Goal: Entertainment & Leisure: Consume media (video, audio)

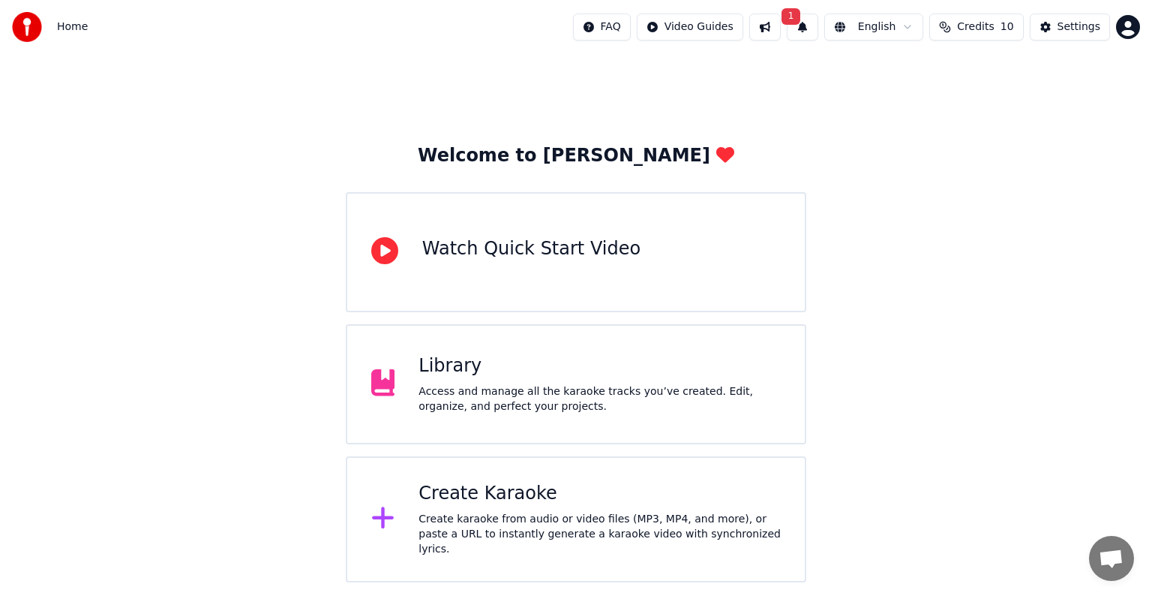
click at [519, 411] on div "Access and manage all the karaoke tracks you’ve created. Edit, organize, and pe…" at bounding box center [600, 399] width 362 height 30
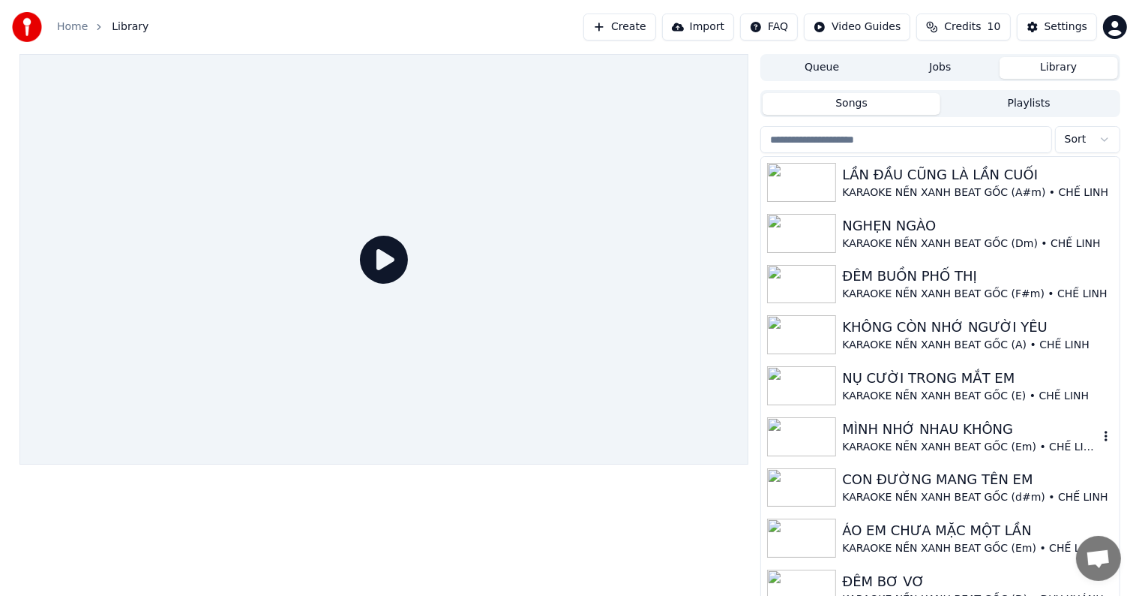
click at [937, 431] on div "MÌNH NHỚ NHAU KHÔNG" at bounding box center [970, 429] width 256 height 21
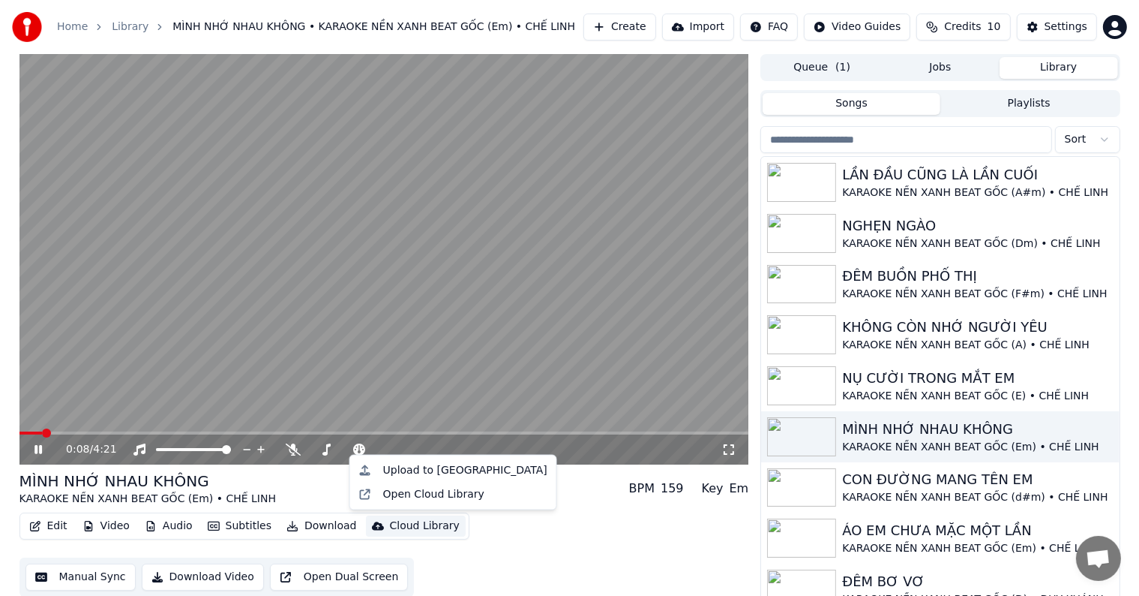
click at [408, 522] on div "Cloud Library" at bounding box center [425, 525] width 70 height 15
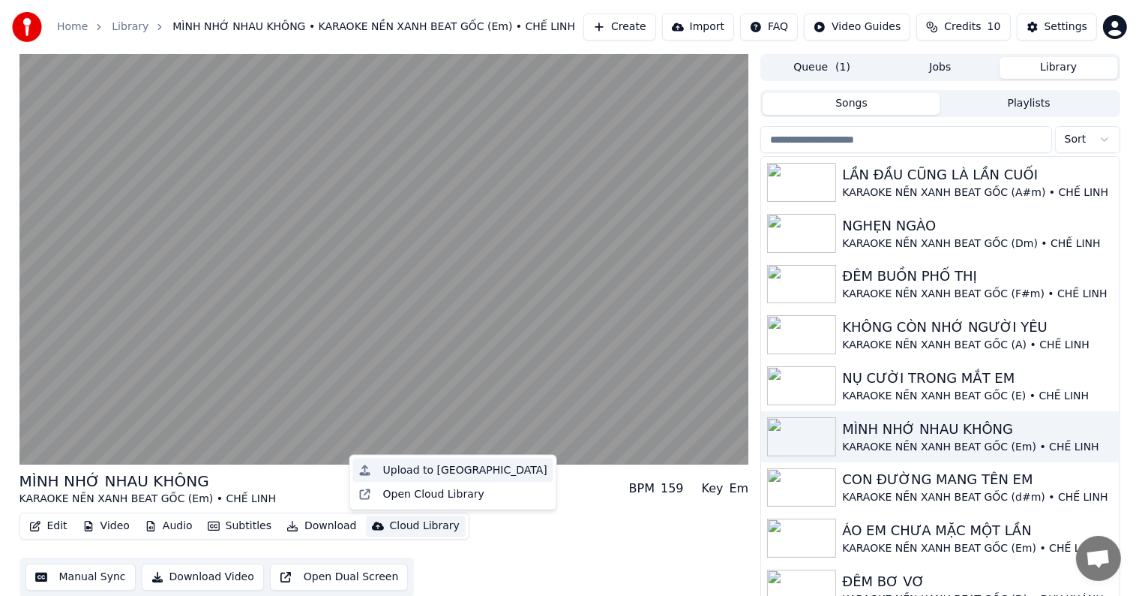
click at [431, 467] on div "Upload to [GEOGRAPHIC_DATA]" at bounding box center [465, 470] width 164 height 15
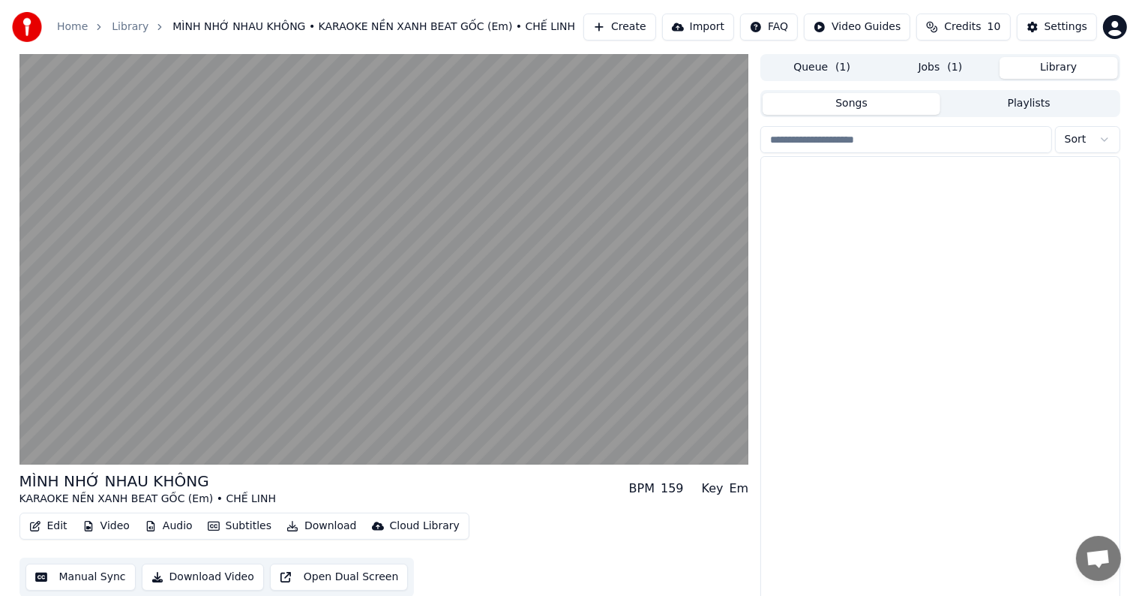
click at [1042, 67] on button "Library" at bounding box center [1059, 68] width 119 height 22
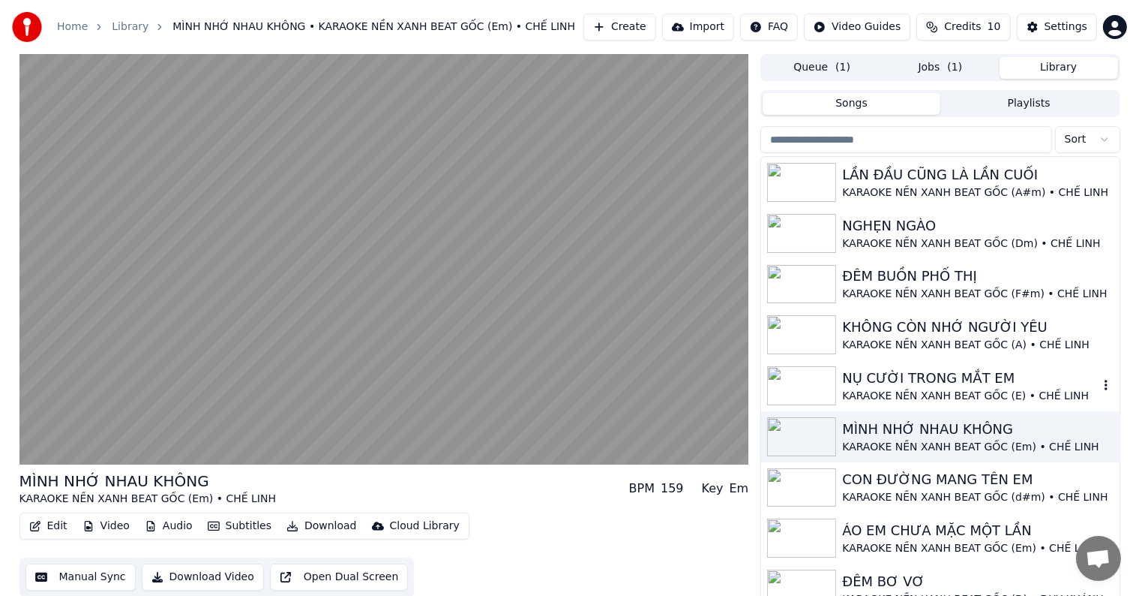
click at [909, 382] on div "NỤ CƯỜI TRONG MẮT EM" at bounding box center [970, 378] width 256 height 21
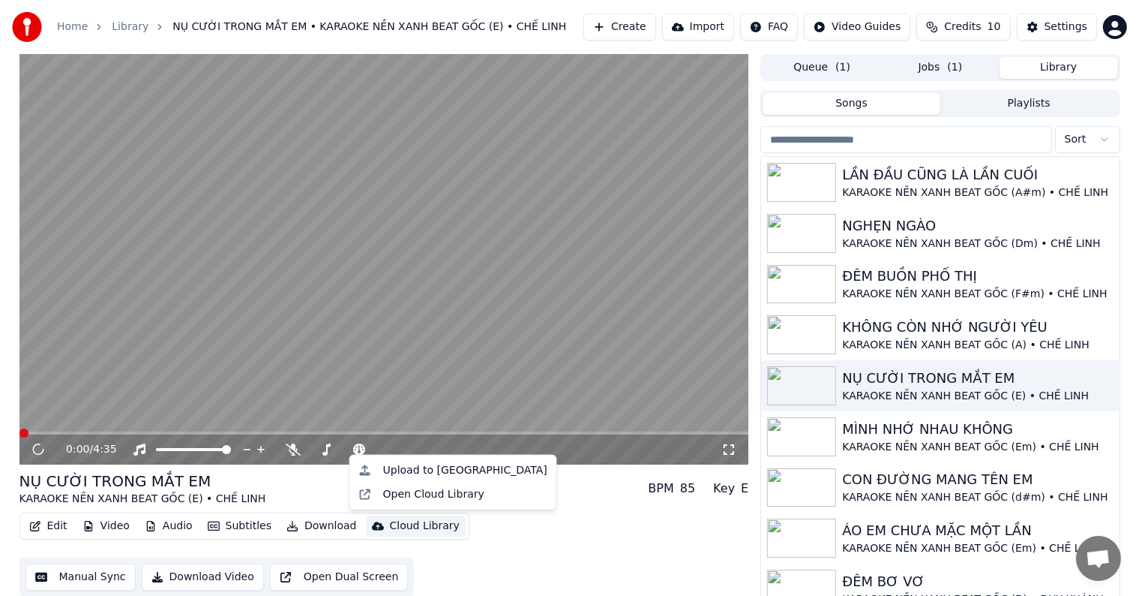
click at [422, 522] on div "Cloud Library" at bounding box center [425, 525] width 70 height 15
click at [449, 471] on div "Upload to [GEOGRAPHIC_DATA]" at bounding box center [465, 470] width 164 height 15
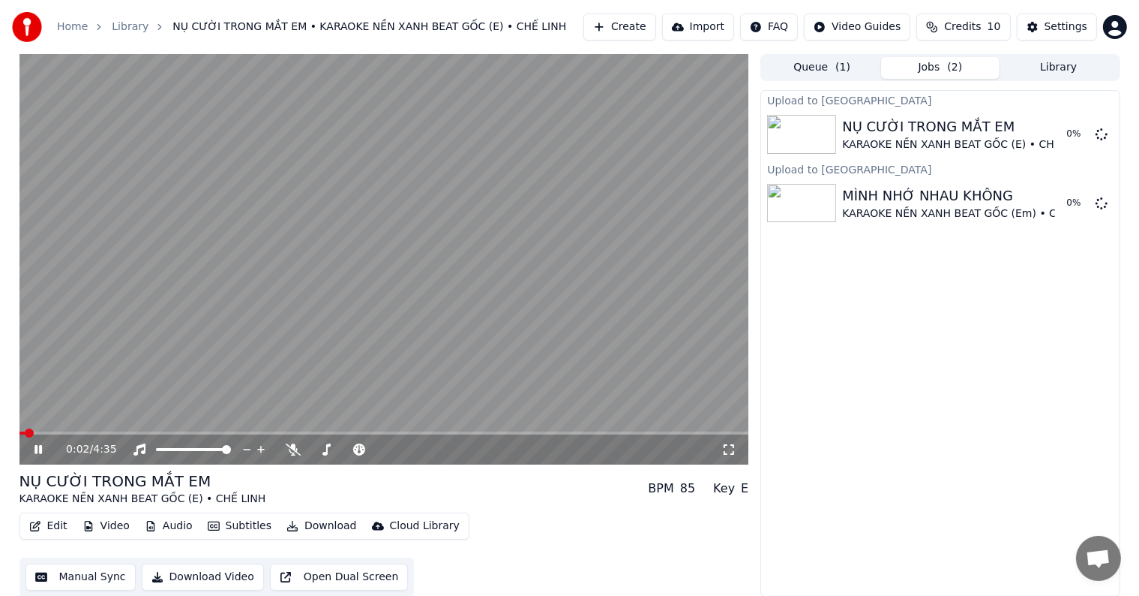
click at [1054, 66] on button "Library" at bounding box center [1059, 68] width 119 height 22
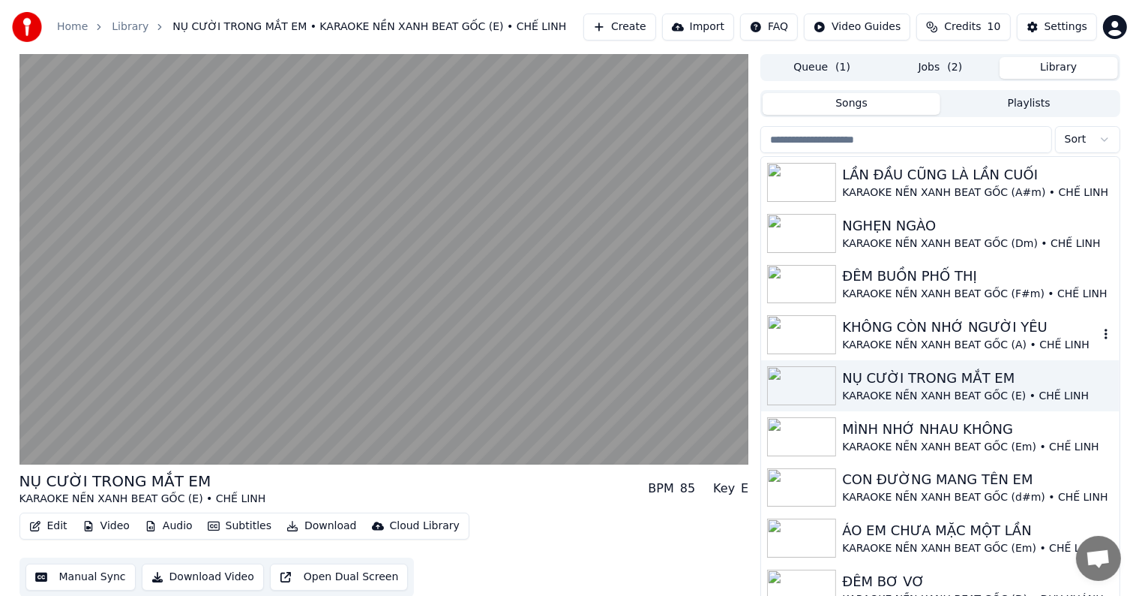
click at [900, 329] on div "KHÔNG CÒN NHỚ NGƯỜI YÊU" at bounding box center [970, 327] width 256 height 21
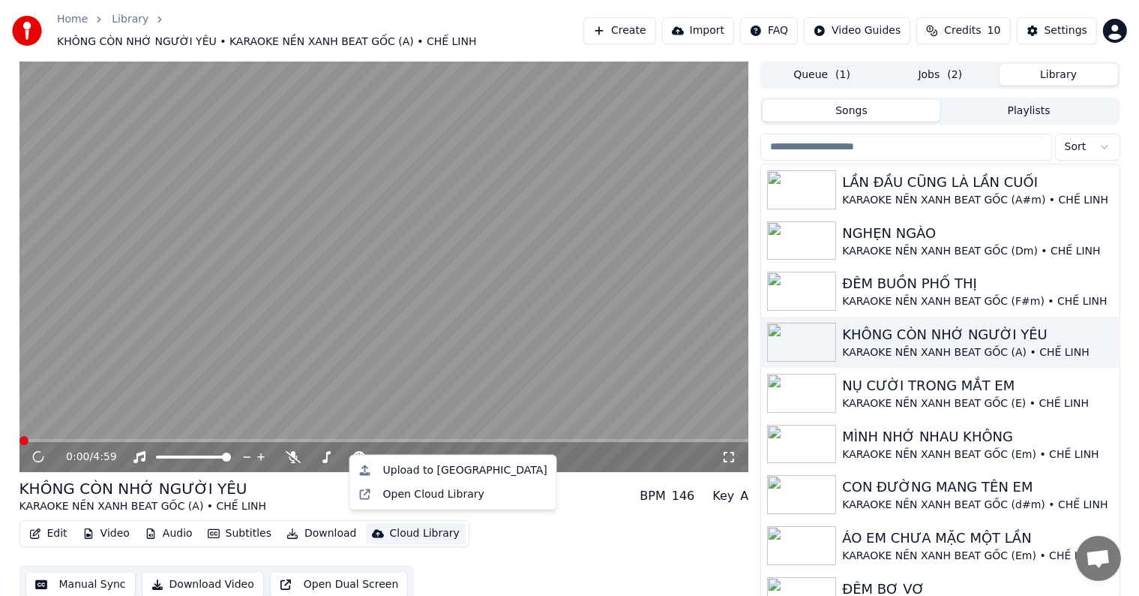
click at [432, 526] on div "Cloud Library" at bounding box center [425, 533] width 70 height 15
click at [460, 467] on div "Upload to [GEOGRAPHIC_DATA]" at bounding box center [465, 470] width 164 height 15
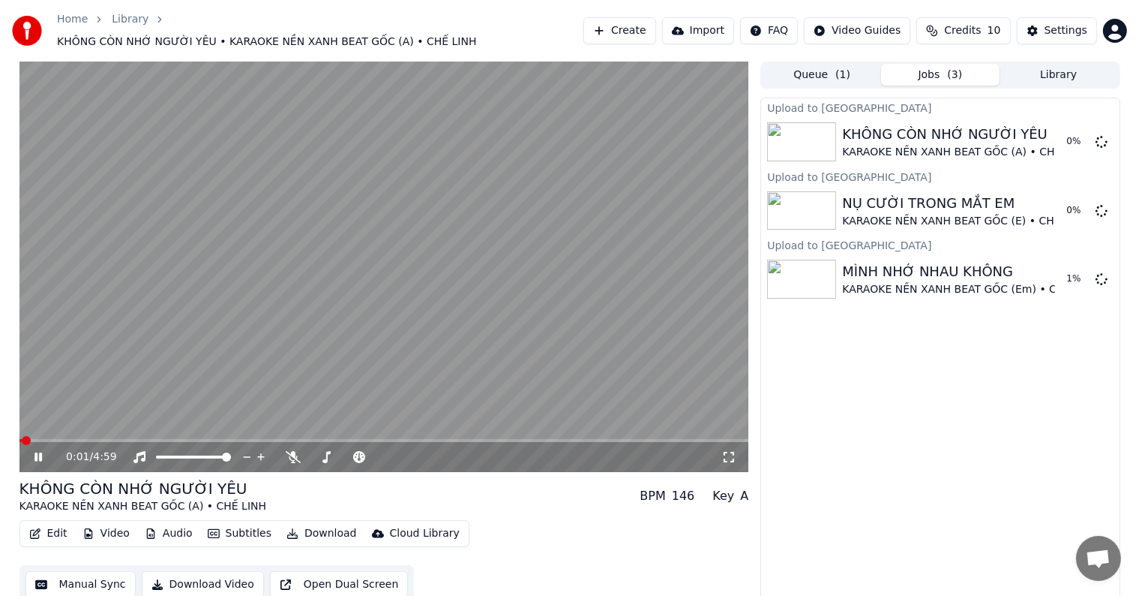
click at [1054, 65] on button "Library" at bounding box center [1059, 75] width 119 height 22
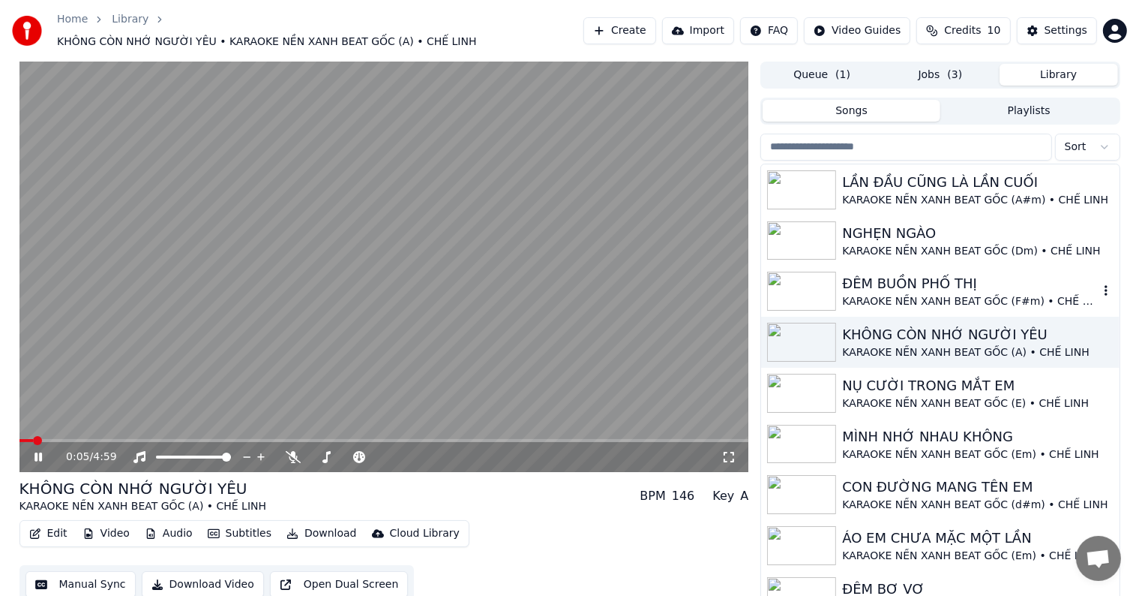
click at [906, 273] on div "ĐÊM BUỒN PHỐ THỊ" at bounding box center [970, 283] width 256 height 21
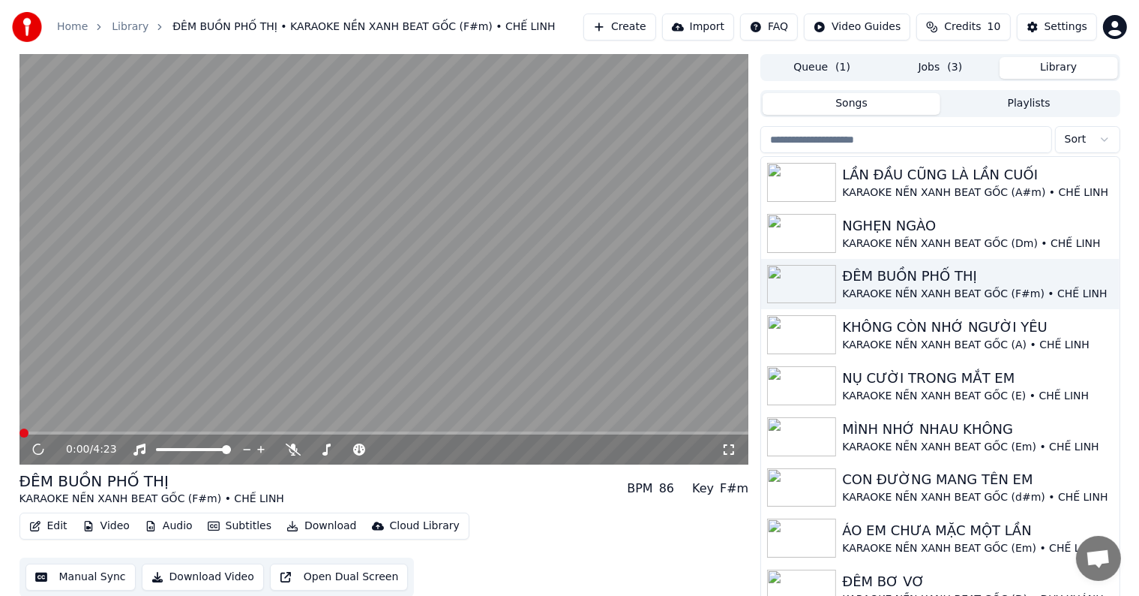
click at [419, 515] on div "Edit Video Audio Subtitles Download Cloud Library" at bounding box center [245, 525] width 450 height 27
click at [413, 522] on div "Cloud Library" at bounding box center [425, 525] width 70 height 15
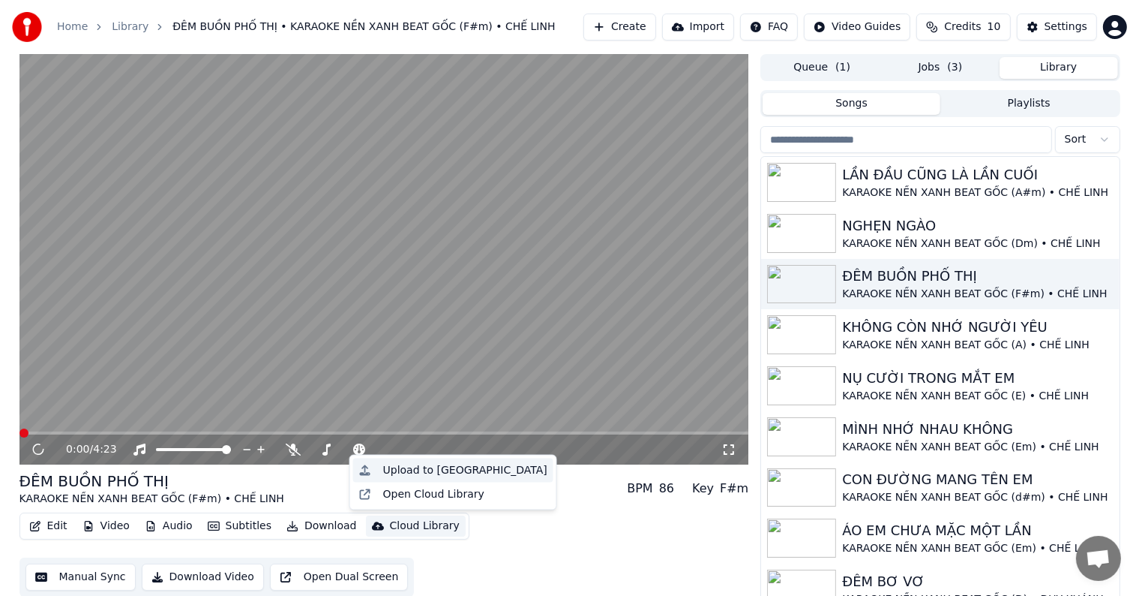
click at [459, 473] on div "Upload to [GEOGRAPHIC_DATA]" at bounding box center [465, 470] width 164 height 15
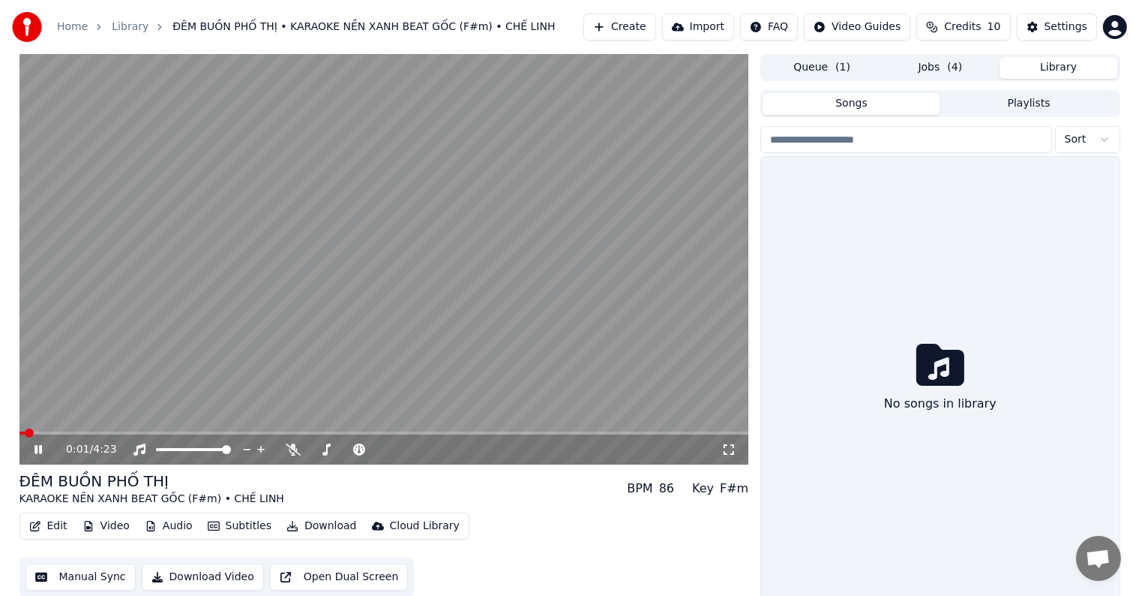
click at [1058, 78] on button "Library" at bounding box center [1059, 68] width 119 height 22
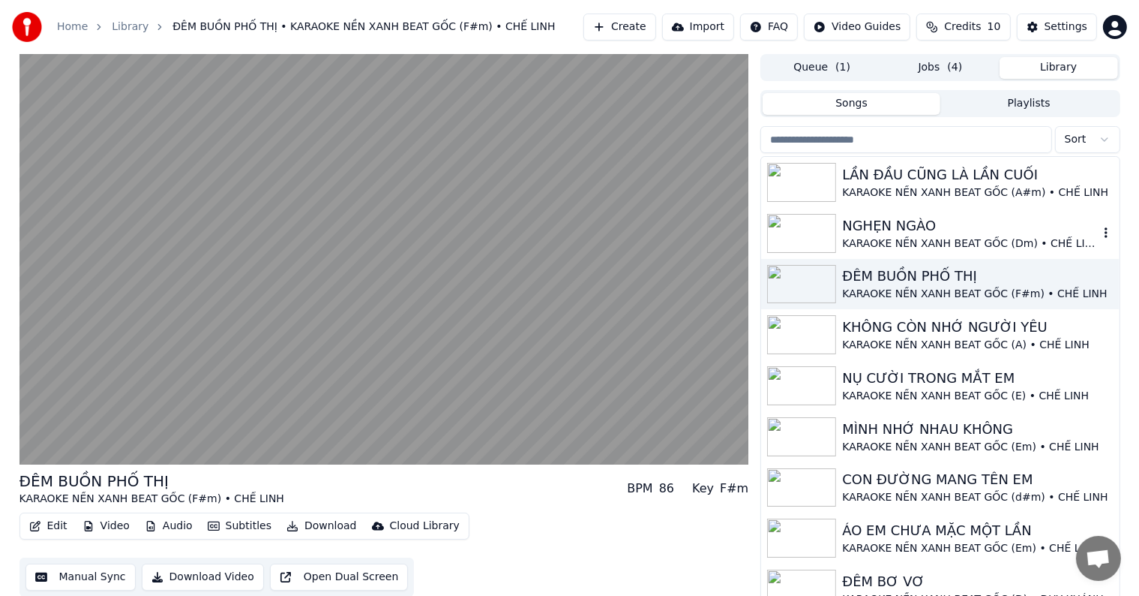
click at [927, 233] on div "NGHẸN NGÀO" at bounding box center [970, 225] width 256 height 21
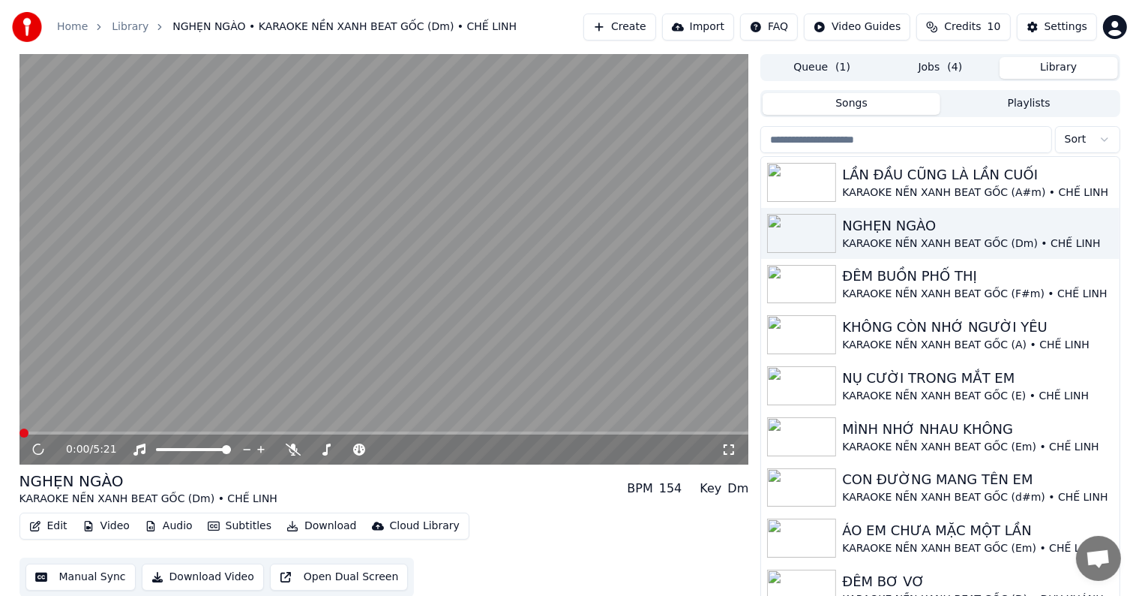
click at [415, 533] on button "Cloud Library" at bounding box center [416, 525] width 100 height 21
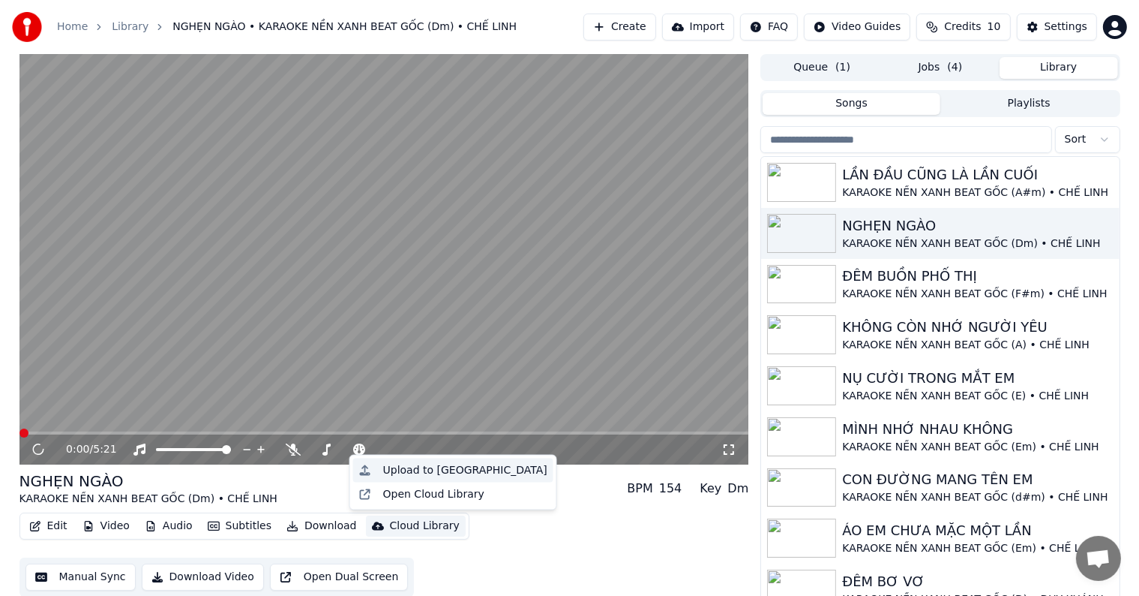
click at [461, 472] on div "Upload to [GEOGRAPHIC_DATA]" at bounding box center [465, 470] width 164 height 15
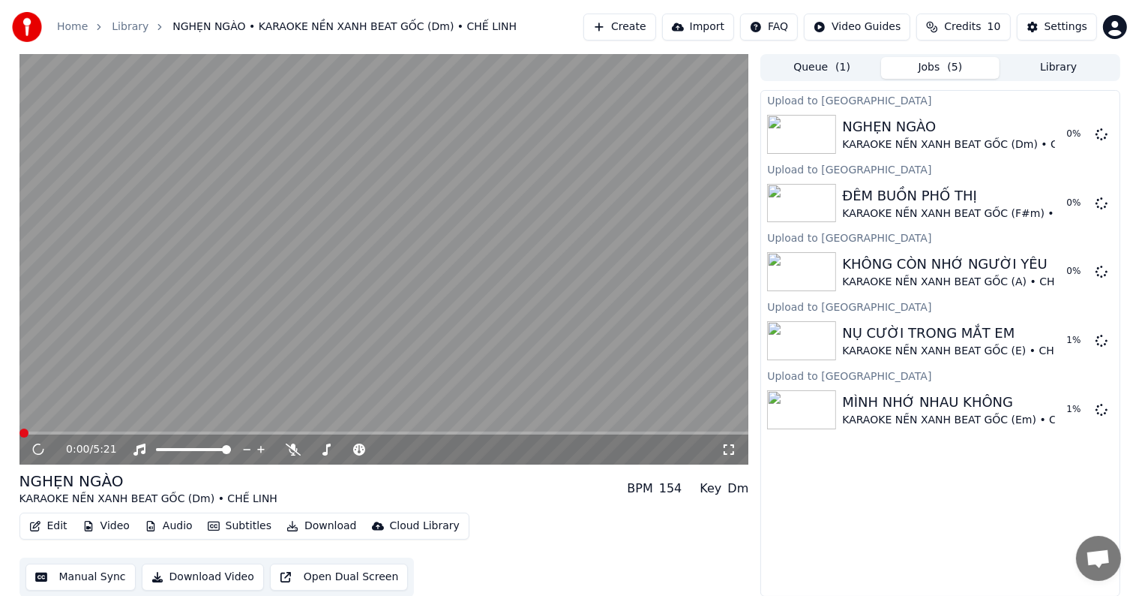
click at [1056, 61] on button "Library" at bounding box center [1059, 68] width 119 height 22
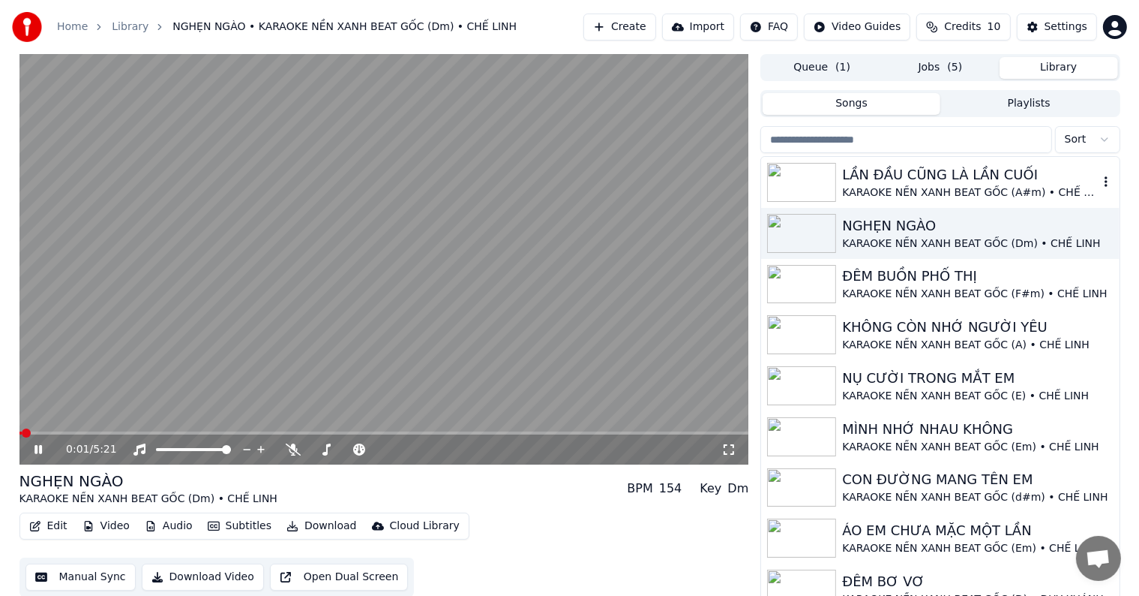
click at [945, 186] on div "KARAOKE NỀN XANH BEAT GỐC (A#m) • CHẾ LINH" at bounding box center [970, 192] width 256 height 15
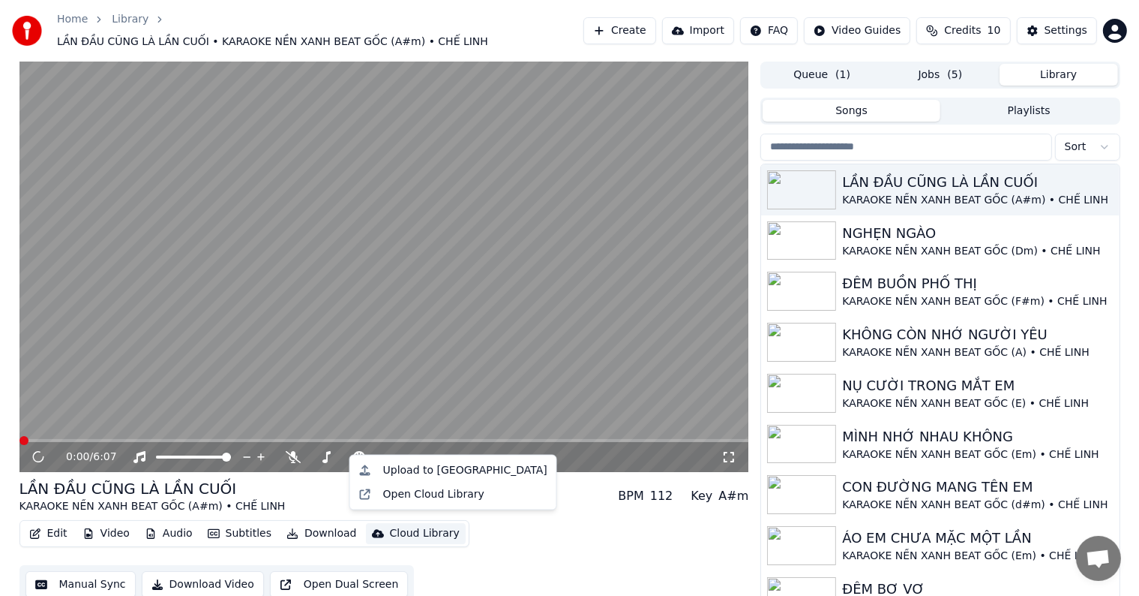
click at [420, 531] on div "Cloud Library" at bounding box center [425, 533] width 70 height 15
click at [452, 467] on div "Upload to [GEOGRAPHIC_DATA]" at bounding box center [465, 470] width 164 height 15
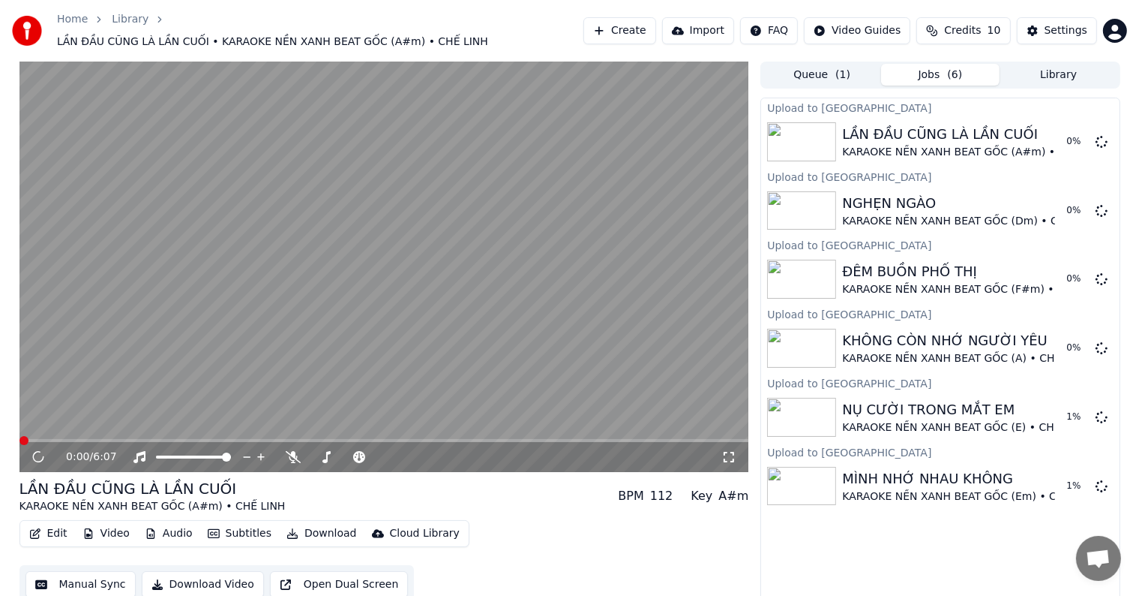
click at [1052, 71] on button "Library" at bounding box center [1059, 75] width 119 height 22
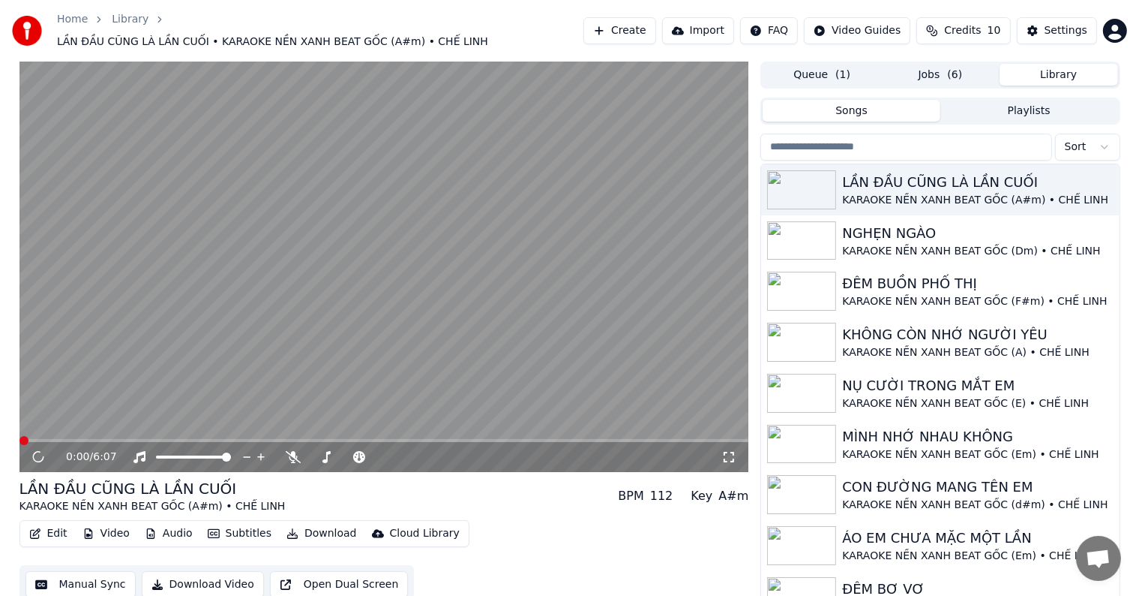
click at [431, 320] on video at bounding box center [385, 267] width 730 height 410
click at [495, 197] on video at bounding box center [385, 267] width 730 height 410
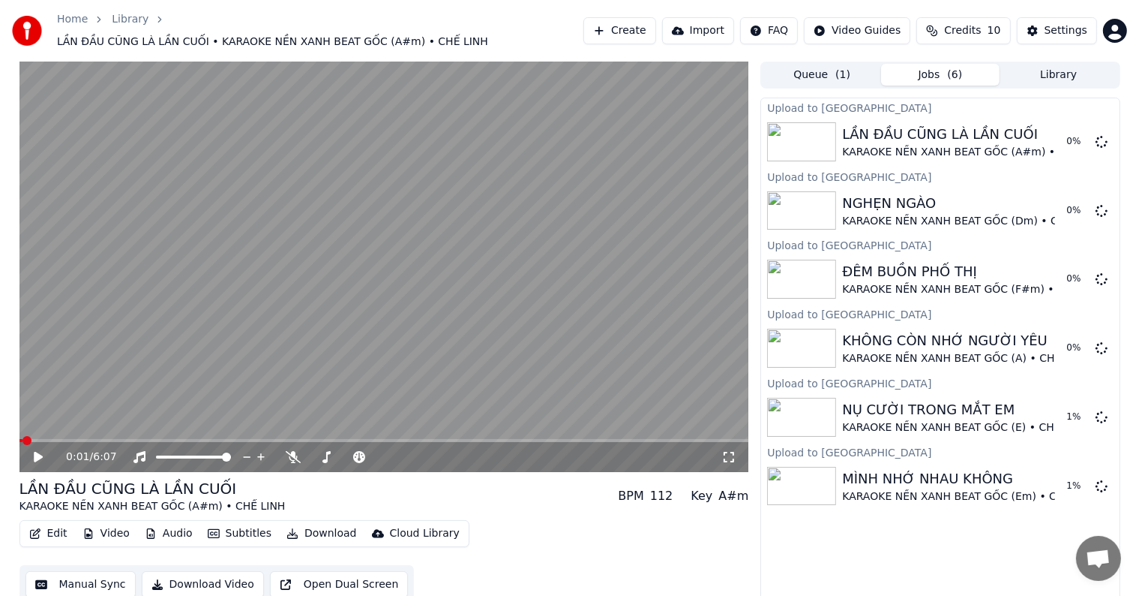
click at [945, 64] on button "Jobs ( 6 )" at bounding box center [940, 75] width 119 height 22
click at [1058, 69] on button "Library" at bounding box center [1059, 74] width 119 height 22
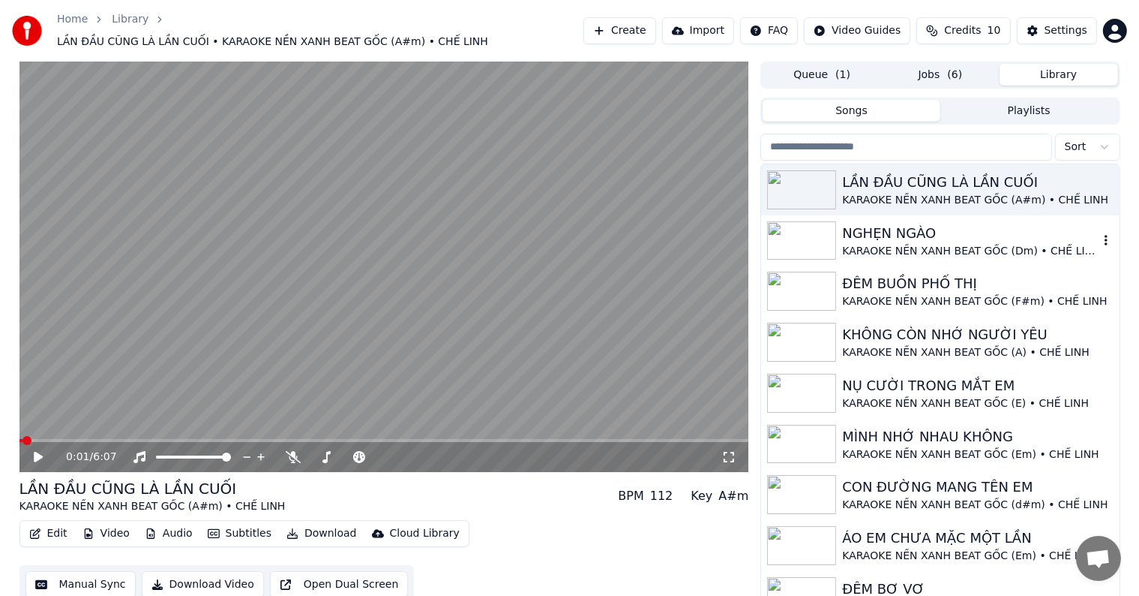
scroll to position [0, 0]
click at [585, 557] on div "Edit Video Audio Subtitles Download Cloud Library Manual Sync Download Video Op…" at bounding box center [385, 562] width 730 height 84
click at [549, 357] on video at bounding box center [385, 267] width 730 height 410
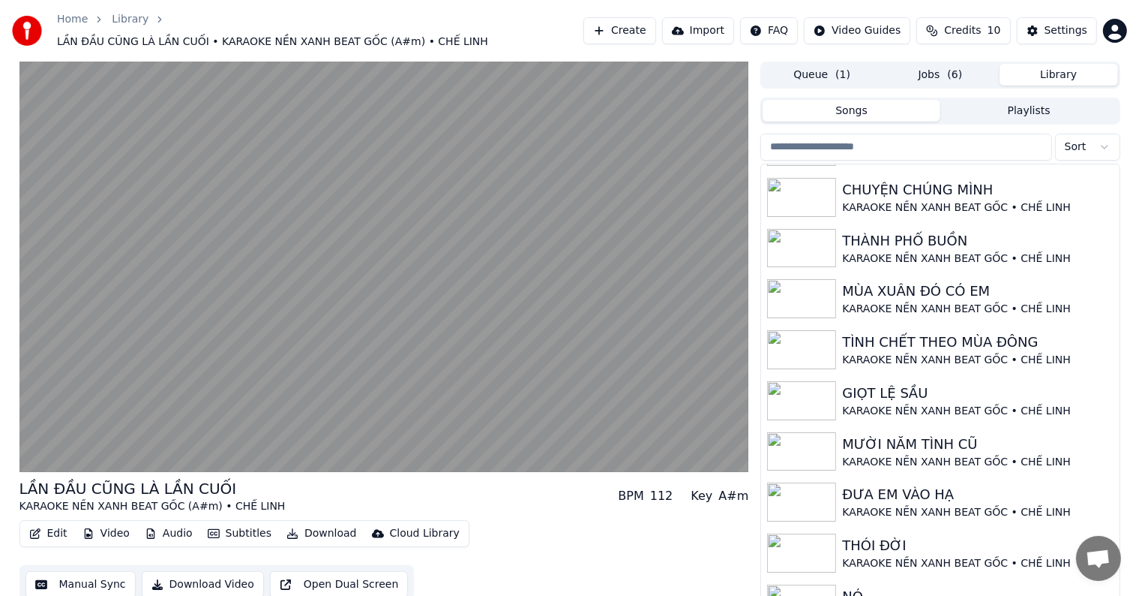
scroll to position [1797, 0]
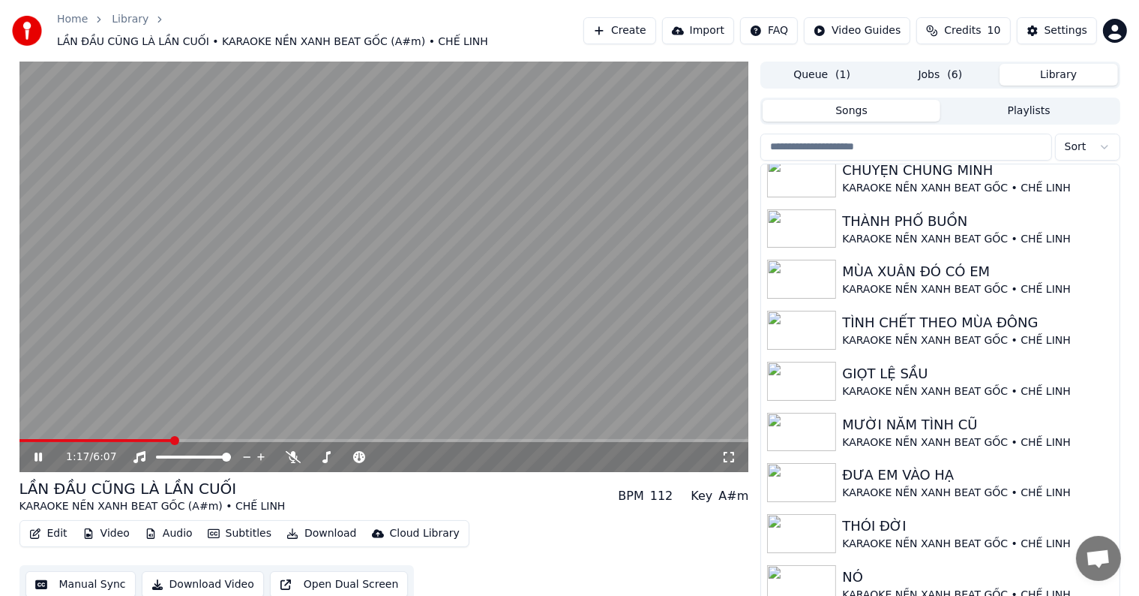
click at [555, 257] on video at bounding box center [385, 267] width 730 height 410
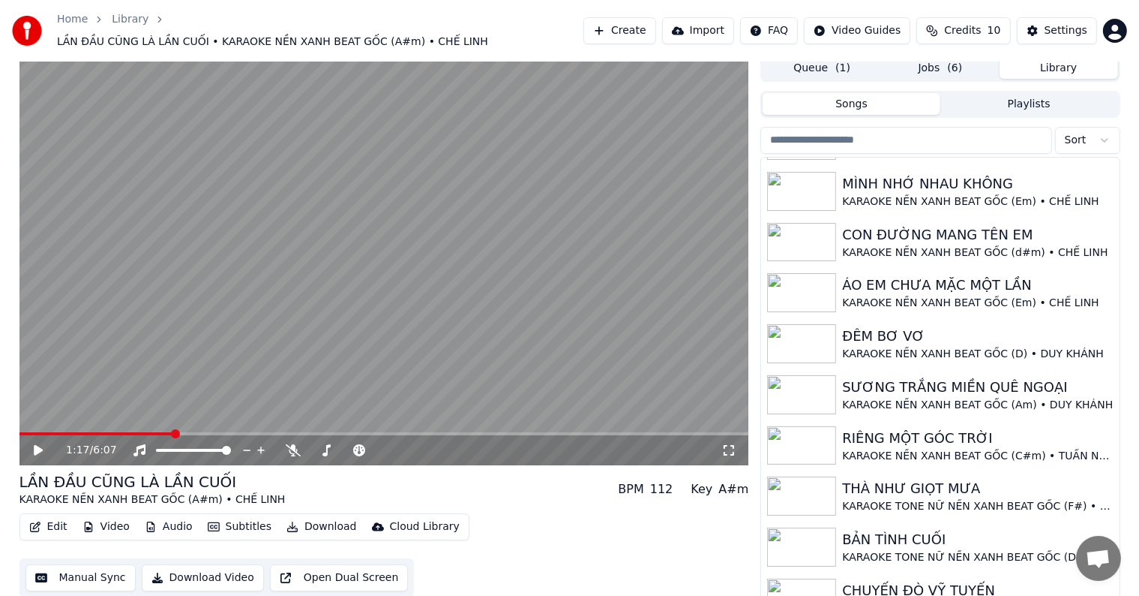
scroll to position [0, 0]
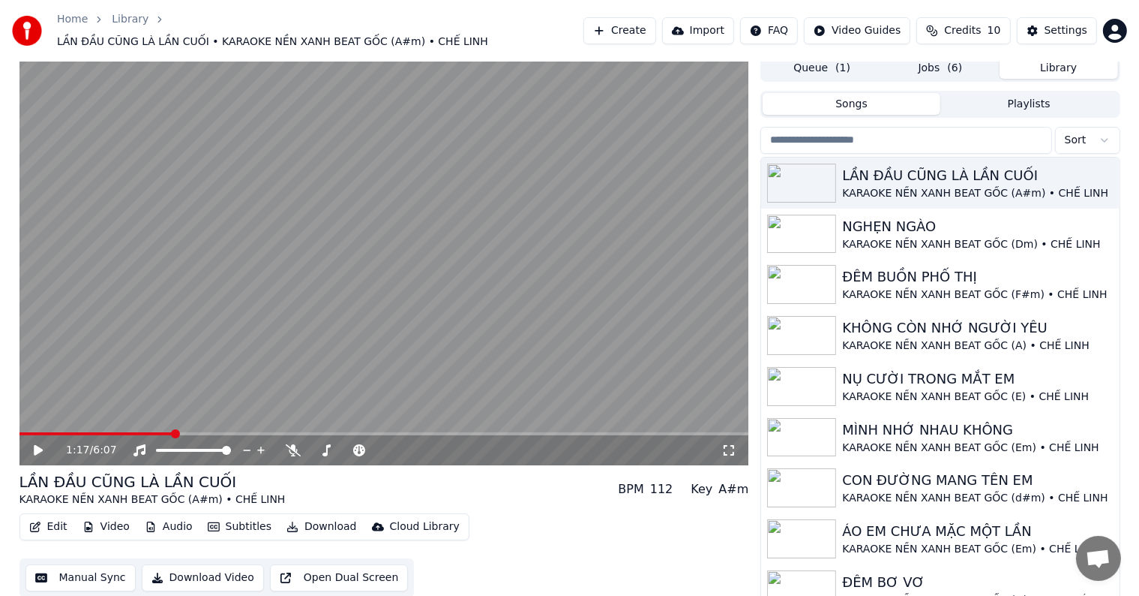
click at [1131, 90] on div "1:17 / 6:07 LẦN ĐẦU CŨNG LÀ LẦN CUỐI KARAOKE NỀN XANH BEAT GỐC (A#m) • CHẾ LINH…" at bounding box center [570, 329] width 1125 height 549
click at [464, 488] on div "LẦN ĐẦU CŨNG LÀ LẦN CUỐI KARAOKE NỀN XANH BEAT GỐC (A#m) • CHẾ LINH BPM 112 Key…" at bounding box center [385, 489] width 730 height 36
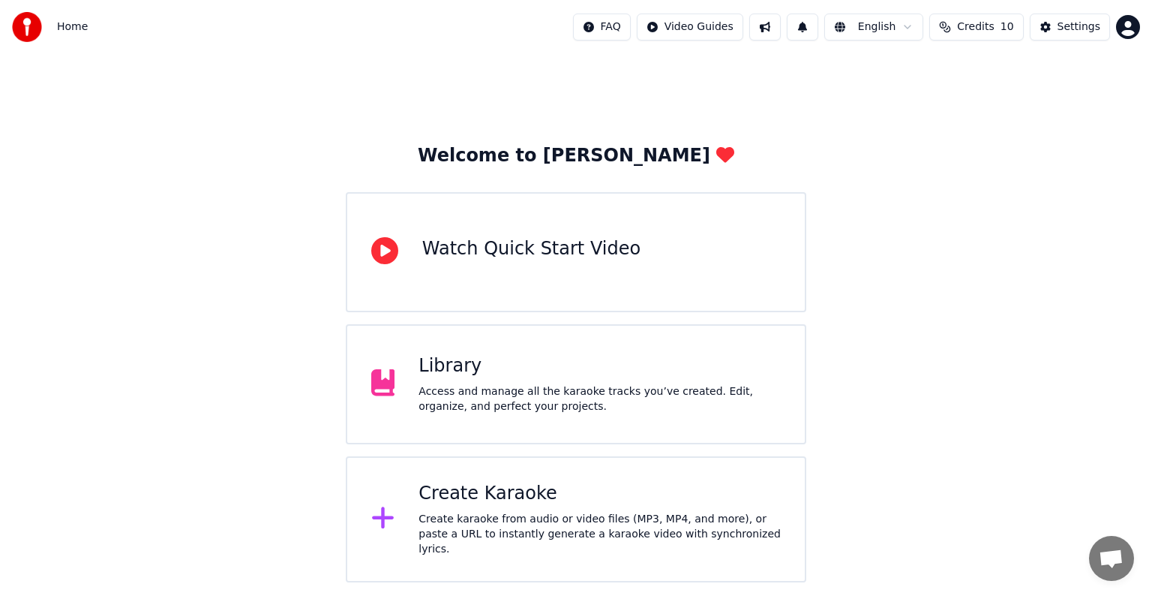
click at [479, 381] on div "Library Access and manage all the karaoke tracks you’ve created. Edit, organize…" at bounding box center [600, 384] width 362 height 60
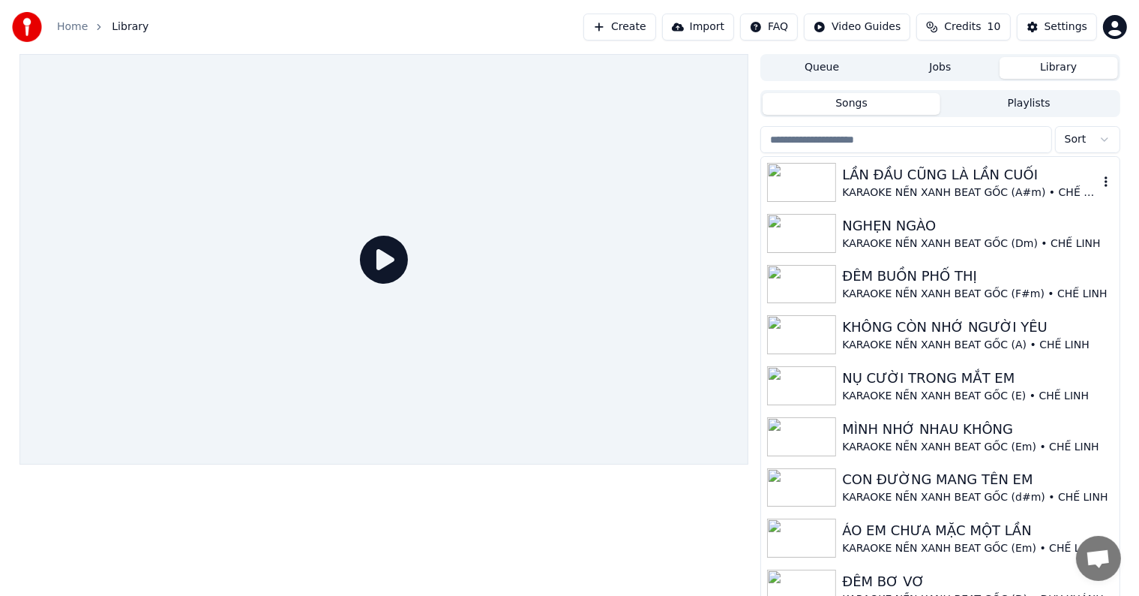
click at [993, 183] on div "LẦN ĐẦU CŨNG LÀ LẦN CUỐI" at bounding box center [970, 174] width 256 height 21
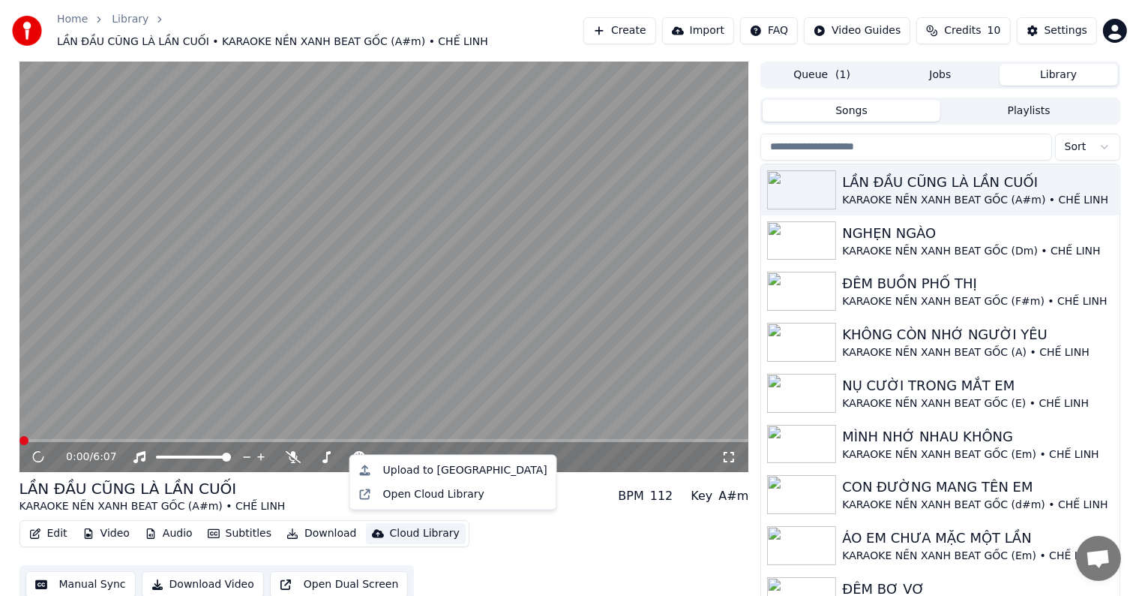
click at [416, 526] on div "Cloud Library" at bounding box center [425, 533] width 70 height 15
click at [438, 471] on div "Upload to [GEOGRAPHIC_DATA]" at bounding box center [465, 470] width 164 height 15
